Goal: Task Accomplishment & Management: Manage account settings

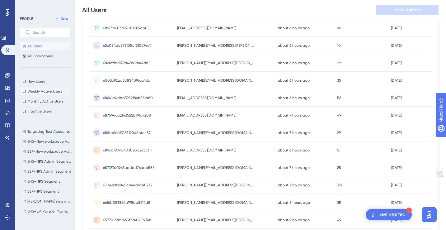
click at [52, 91] on span "Weekly Active Users" at bounding box center [44, 91] width 35 height 5
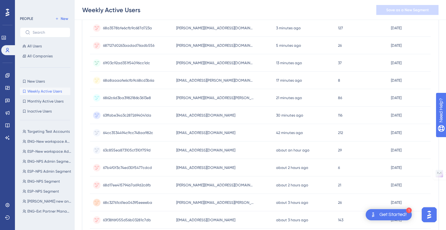
click at [52, 91] on span "Weekly Active Users" at bounding box center [44, 91] width 35 height 5
click at [50, 100] on span "Monthly Active Users" at bounding box center [45, 101] width 36 height 5
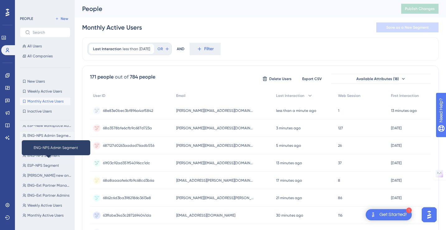
scroll to position [26, 0]
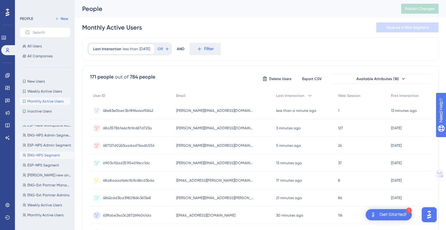
click at [42, 153] on span "ENG-NPS Segment" at bounding box center [43, 155] width 33 height 5
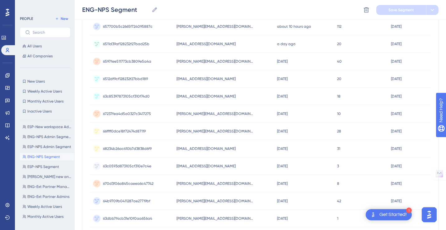
scroll to position [28, 0]
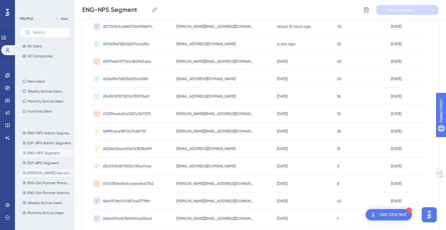
click at [46, 173] on span "[PERSON_NAME] new answer" at bounding box center [49, 172] width 44 height 5
type input "[PERSON_NAME] new answer"
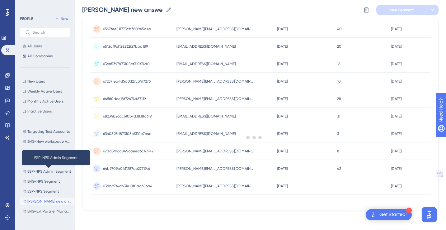
scroll to position [0, 0]
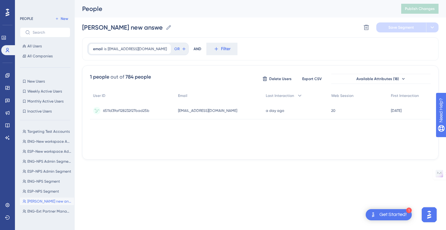
click at [142, 110] on span "6511d39af128232f27bad25b" at bounding box center [126, 110] width 46 height 5
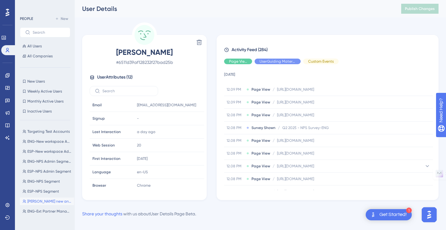
scroll to position [171, 0]
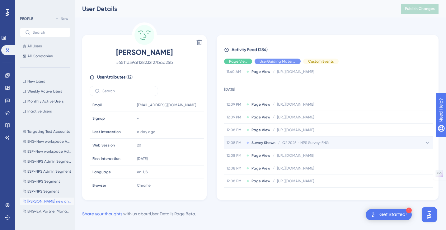
click at [292, 143] on span "Q2 2025 - NPS Survey-ENG" at bounding box center [305, 142] width 46 height 5
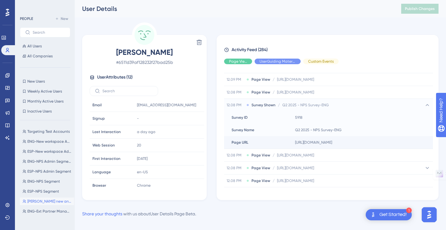
scroll to position [210, 0]
click at [38, 54] on span "All Companies" at bounding box center [39, 56] width 25 height 5
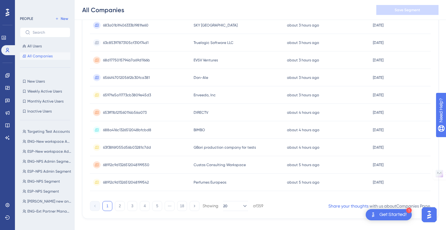
scroll to position [271, 0]
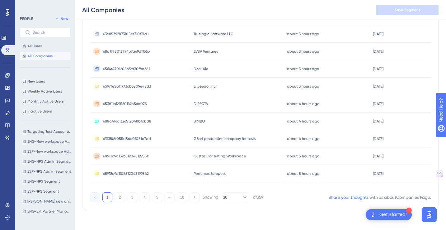
click at [201, 119] on span "BIMBO" at bounding box center [200, 121] width 12 height 5
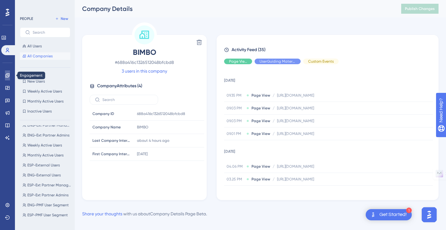
click at [8, 75] on icon at bounding box center [7, 75] width 5 height 5
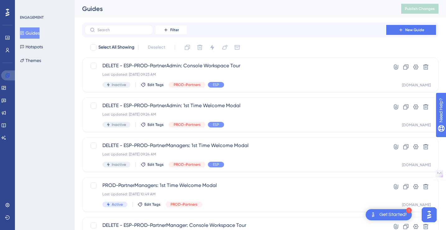
click at [8, 75] on icon at bounding box center [7, 75] width 5 height 5
click at [8, 38] on icon at bounding box center [7, 37] width 5 height 5
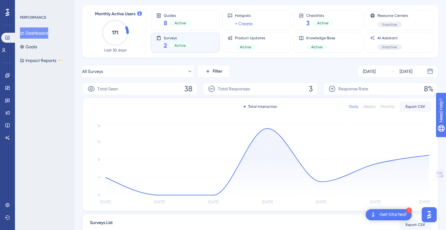
scroll to position [34, 0]
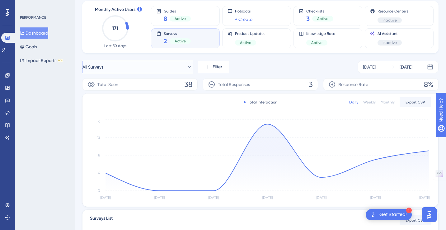
click at [186, 69] on icon at bounding box center [189, 67] width 6 height 6
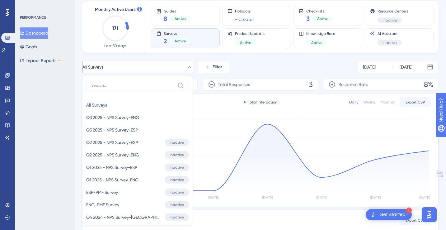
scroll to position [68, 0]
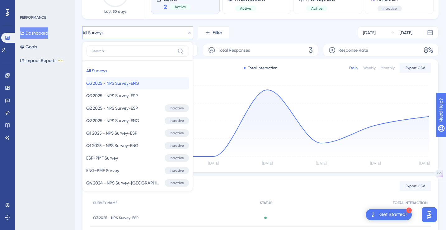
click at [152, 83] on button "Q3 2025 - NPS Survey-ENG Q3 2025 - NPS Survey-ENG" at bounding box center [137, 83] width 103 height 12
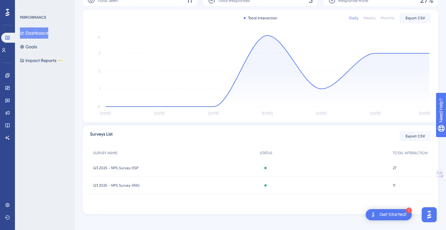
scroll to position [122, 0]
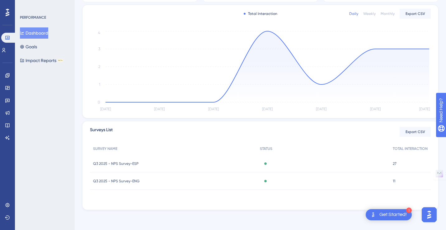
click at [241, 164] on div "Q3 2025 - NPS Survey-ESP Q3 2025 - NPS Survey-[GEOGRAPHIC_DATA]" at bounding box center [173, 163] width 167 height 17
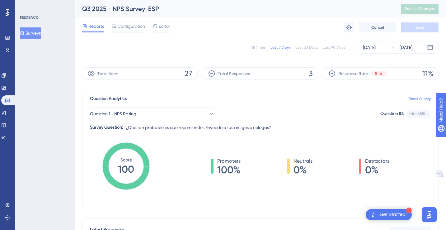
click at [96, 29] on span "Reports" at bounding box center [96, 25] width 16 height 7
click at [6, 115] on icon at bounding box center [3, 112] width 5 height 5
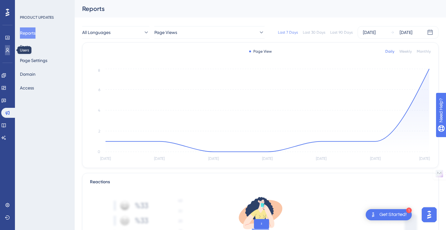
click at [7, 49] on icon at bounding box center [7, 50] width 5 height 5
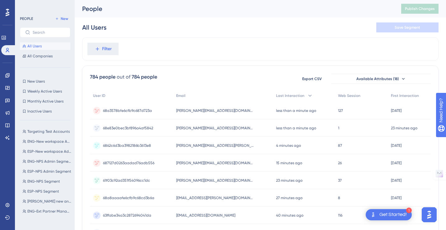
click at [192, 111] on span "[PERSON_NAME][EMAIL_ADDRESS][DOMAIN_NAME]" at bounding box center [215, 110] width 78 height 5
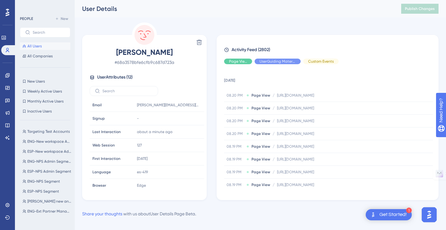
click at [35, 45] on span "All Users" at bounding box center [34, 46] width 14 height 5
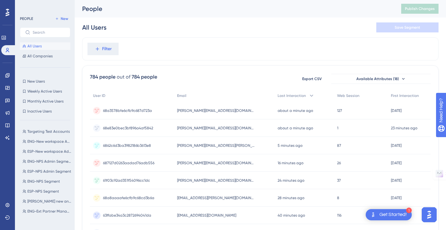
click at [8, 12] on icon at bounding box center [8, 12] width 4 height 8
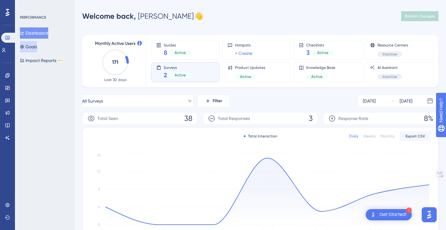
click at [35, 46] on button "Goals" at bounding box center [28, 46] width 17 height 11
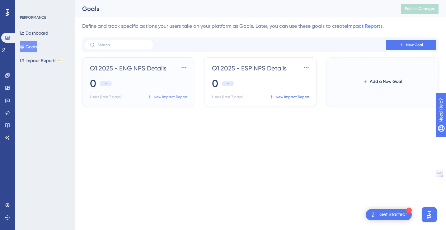
click at [175, 97] on span "New Impact Report" at bounding box center [171, 96] width 34 height 5
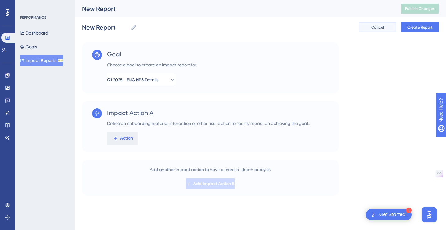
click at [382, 27] on span "Cancel" at bounding box center [377, 27] width 13 height 5
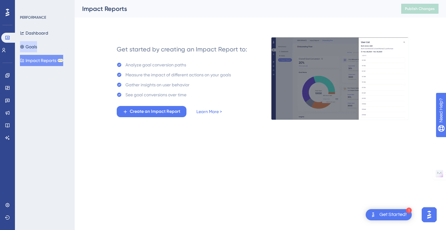
click at [35, 46] on button "Goals" at bounding box center [28, 46] width 17 height 11
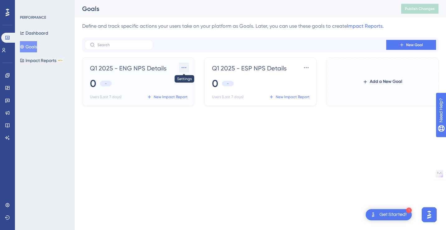
click at [182, 68] on icon at bounding box center [184, 67] width 6 height 6
click at [173, 88] on span "Settings" at bounding box center [172, 85] width 16 height 7
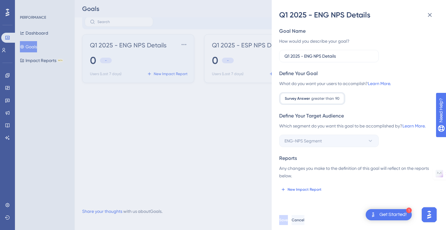
scroll to position [28, 0]
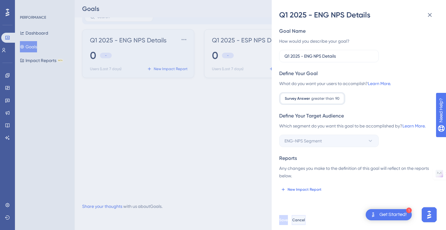
click at [305, 218] on span "Cancel" at bounding box center [298, 219] width 13 height 5
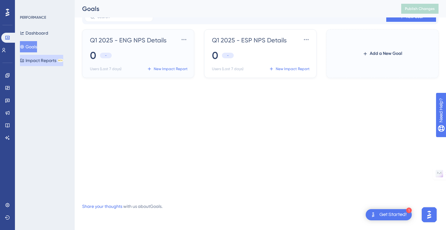
click at [45, 60] on button "Impact Reports BETA" at bounding box center [41, 60] width 43 height 11
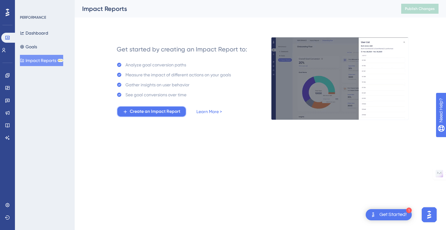
click at [140, 110] on span "Create an Impact Report" at bounding box center [155, 111] width 50 height 7
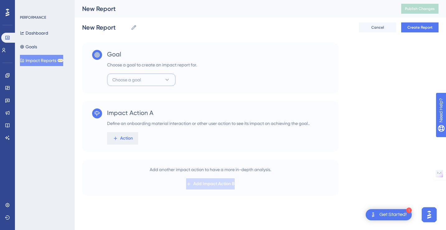
click at [166, 78] on icon at bounding box center [167, 80] width 6 height 6
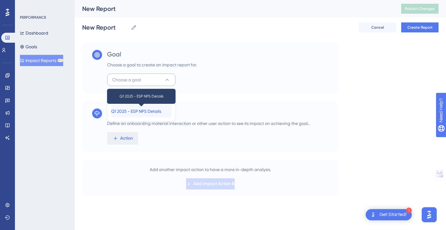
click at [145, 110] on span "Q1 2025 - ESP NPS Details" at bounding box center [136, 110] width 50 height 7
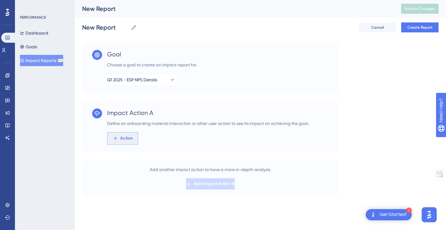
click at [130, 139] on span "Action" at bounding box center [126, 137] width 13 height 7
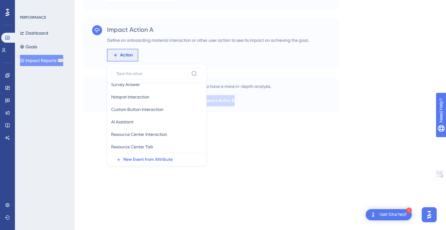
scroll to position [52, 0]
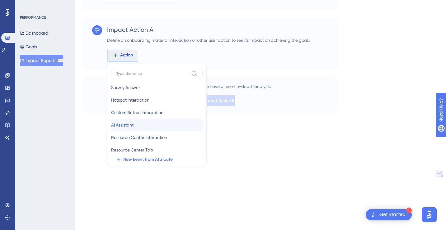
click at [162, 121] on button "AI Assistant AI Assistant" at bounding box center [157, 125] width 92 height 12
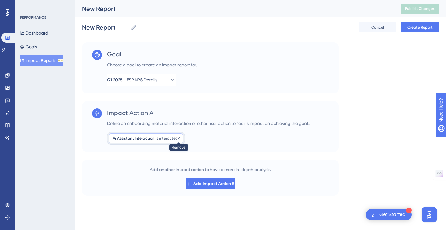
click at [177, 136] on icon at bounding box center [179, 138] width 4 height 4
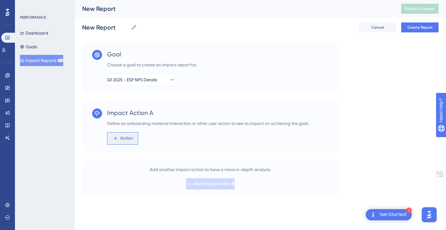
click at [130, 141] on span "Action" at bounding box center [126, 137] width 13 height 7
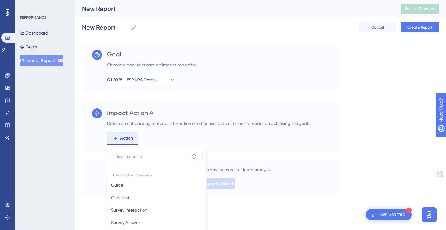
scroll to position [83, 0]
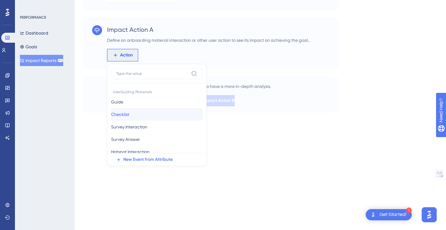
click at [156, 113] on button "Checklist Checklist" at bounding box center [157, 114] width 92 height 12
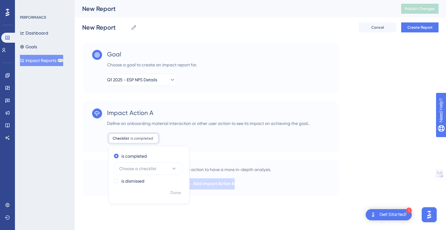
scroll to position [0, 0]
click at [176, 167] on icon at bounding box center [174, 168] width 6 height 6
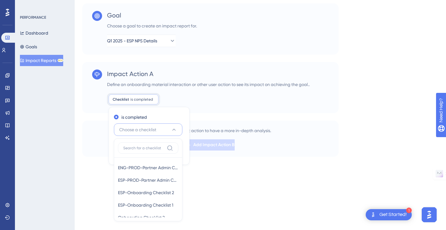
click at [204, 102] on div "Checklist is completed Remove is completed Choose a checklist ENG-PROD-Partner …" at bounding box center [208, 99] width 203 height 12
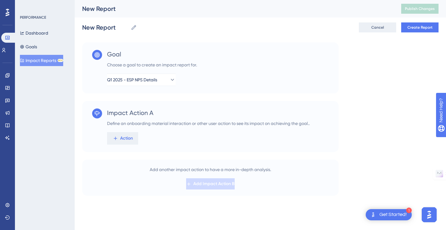
click at [382, 30] on button "Cancel" at bounding box center [377, 27] width 37 height 10
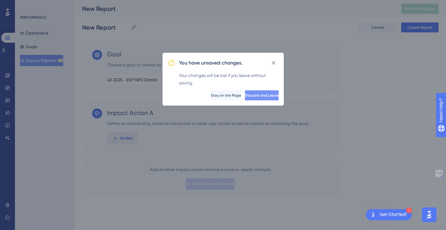
click at [258, 96] on span "Discard and Leave" at bounding box center [262, 95] width 34 height 5
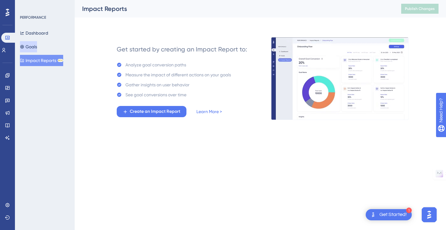
click at [32, 46] on button "Goals" at bounding box center [28, 46] width 17 height 11
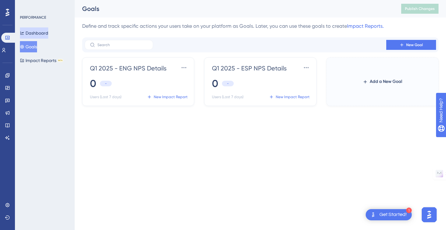
click at [39, 28] on button "Dashboard" at bounding box center [34, 32] width 28 height 11
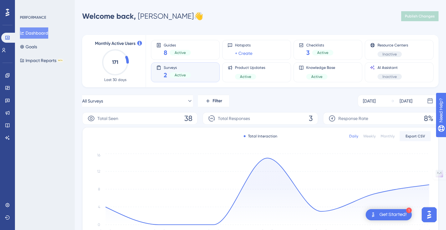
click at [78, 90] on div "Performance Users Engagement Widgets Feedback Product Updates Knowledge Base AI…" at bounding box center [260, 176] width 371 height 332
click at [337, 73] on div "Knowledge Base Active" at bounding box center [328, 72] width 58 height 14
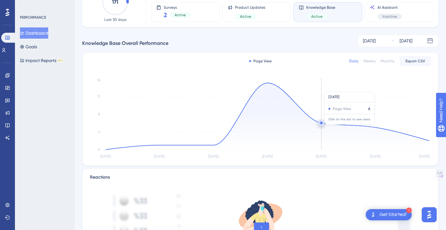
scroll to position [8, 0]
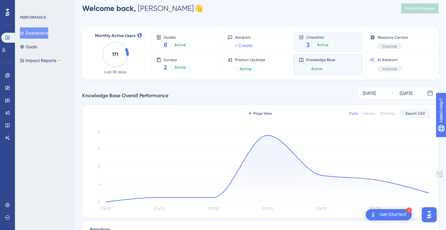
click at [341, 42] on div "Checklists 3 Active" at bounding box center [328, 42] width 58 height 14
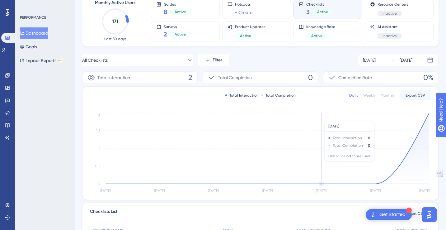
scroll to position [0, 0]
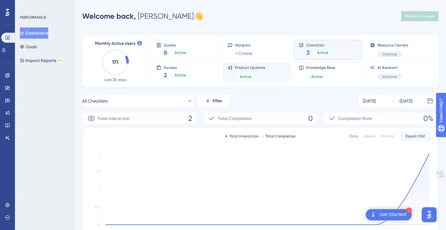
click at [276, 73] on div "Product Updates Active" at bounding box center [257, 72] width 58 height 14
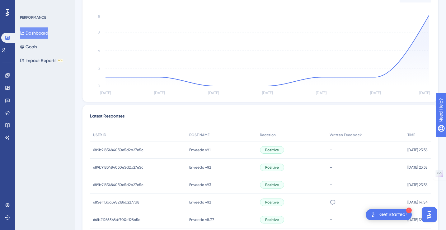
scroll to position [123, 0]
click at [134, 150] on span "689b9183484030e5d2b27e5c" at bounding box center [118, 150] width 50 height 5
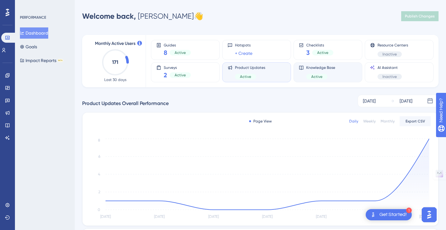
click at [333, 74] on div "Active" at bounding box center [320, 77] width 29 height 6
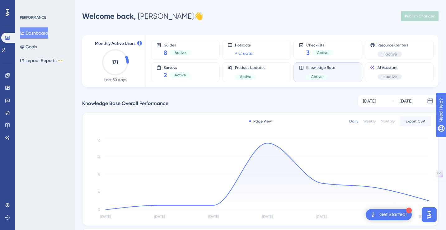
click at [34, 29] on button "Dashboard" at bounding box center [34, 32] width 28 height 11
click at [6, 51] on icon at bounding box center [3, 50] width 5 height 5
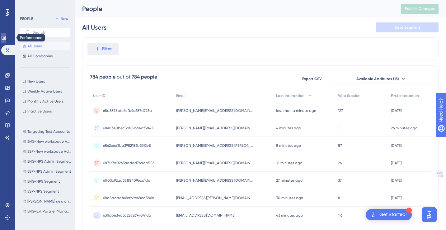
click at [6, 38] on icon at bounding box center [4, 38] width 4 height 4
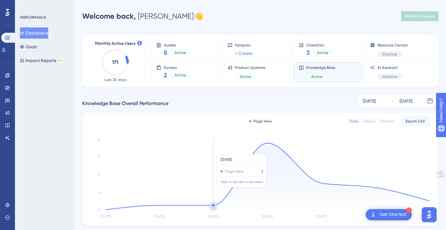
scroll to position [25, 0]
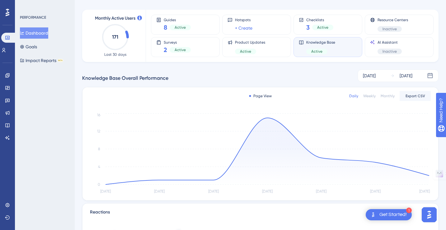
click at [120, 38] on icon "171" at bounding box center [114, 36] width 27 height 27
click at [195, 43] on div "Surveys 2 Active" at bounding box center [185, 47] width 58 height 14
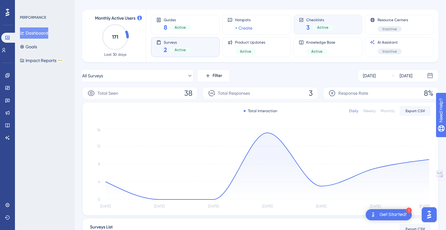
click at [341, 28] on div "Checklists 3 Active" at bounding box center [328, 24] width 58 height 14
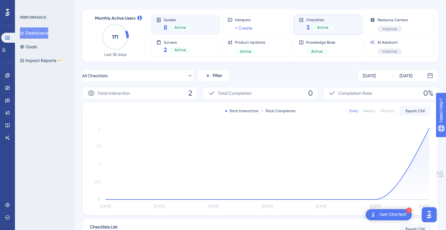
click at [194, 28] on div "Guides 8 Active" at bounding box center [185, 24] width 58 height 14
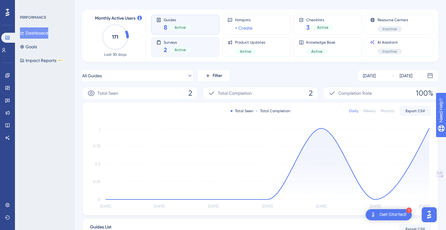
scroll to position [0, 0]
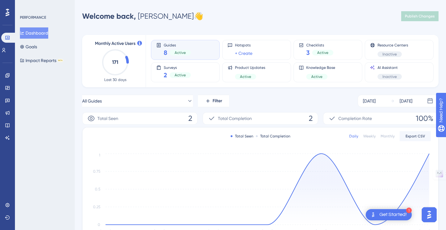
click at [113, 63] on text "171" at bounding box center [115, 62] width 6 height 6
click at [151, 102] on button "All Guides" at bounding box center [137, 101] width 111 height 12
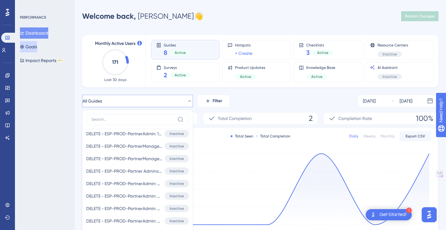
click at [34, 45] on button "Goals" at bounding box center [28, 46] width 17 height 11
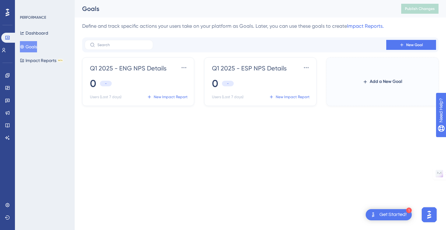
click at [34, 45] on button "Goals" at bounding box center [28, 46] width 17 height 11
click at [34, 64] on button "Impact Reports BETA" at bounding box center [41, 60] width 43 height 11
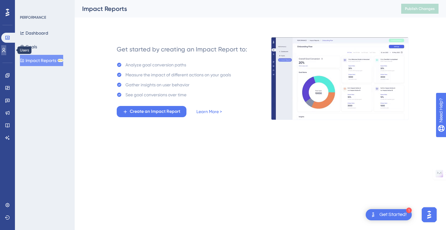
click at [6, 52] on icon at bounding box center [3, 50] width 5 height 5
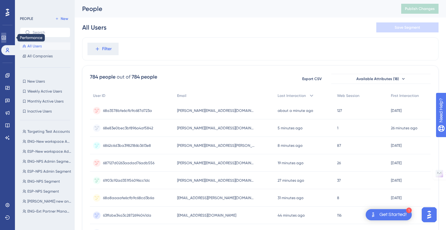
click at [6, 37] on icon at bounding box center [4, 38] width 4 height 4
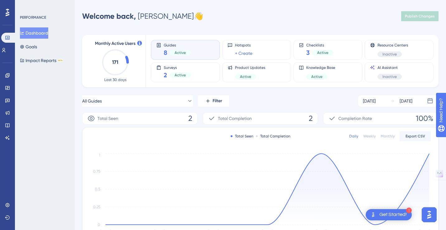
click at [184, 50] on span "Active" at bounding box center [180, 52] width 11 height 5
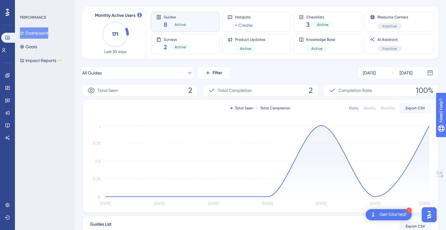
scroll to position [34, 0]
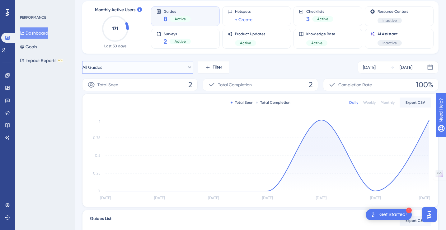
click at [186, 66] on icon at bounding box center [189, 67] width 6 height 6
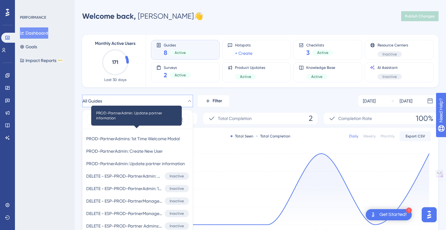
scroll to position [0, 0]
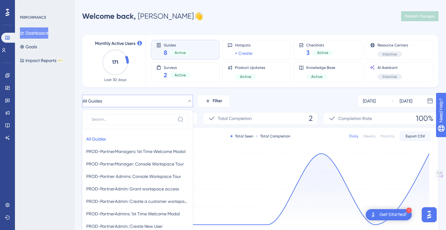
click at [241, 15] on div "Welcome back, [PERSON_NAME] 👋 Publish Changes" at bounding box center [260, 16] width 356 height 12
